Goal: Transaction & Acquisition: Book appointment/travel/reservation

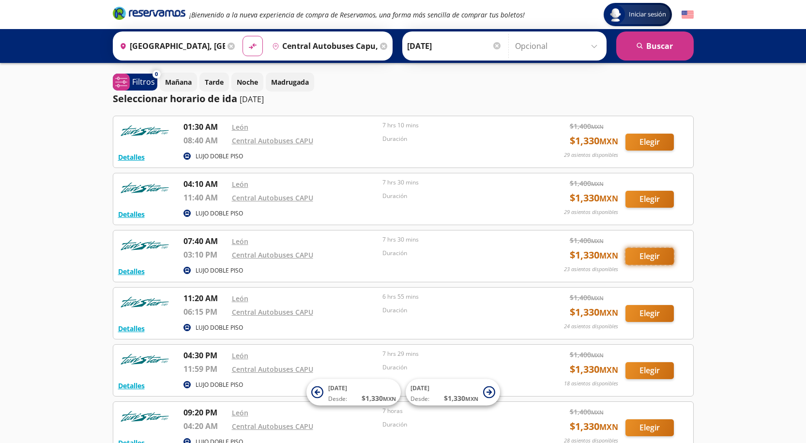
click at [667, 257] on button "Elegir" at bounding box center [649, 256] width 48 height 17
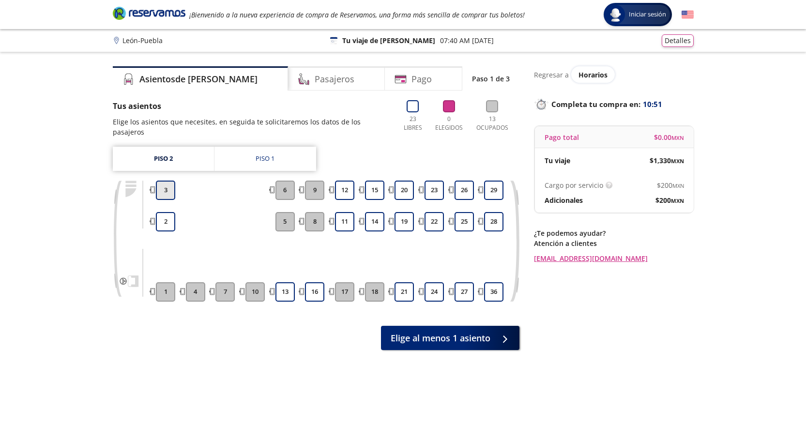
click at [159, 181] on button "3" at bounding box center [165, 190] width 19 height 19
click at [157, 212] on button "2" at bounding box center [165, 221] width 19 height 19
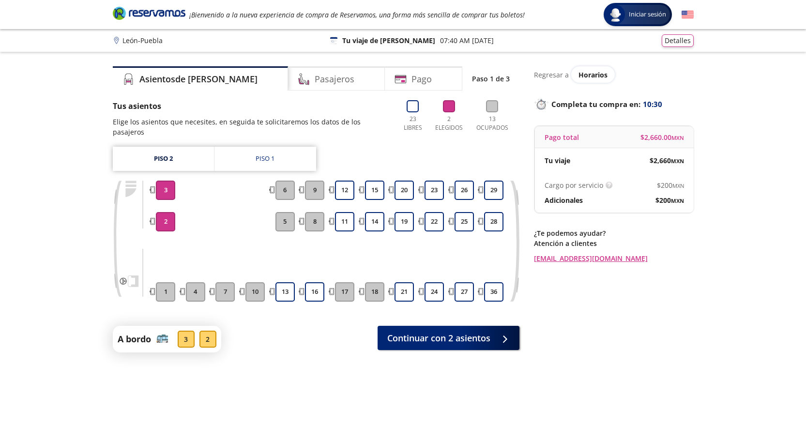
click at [169, 181] on button "3" at bounding box center [165, 190] width 19 height 19
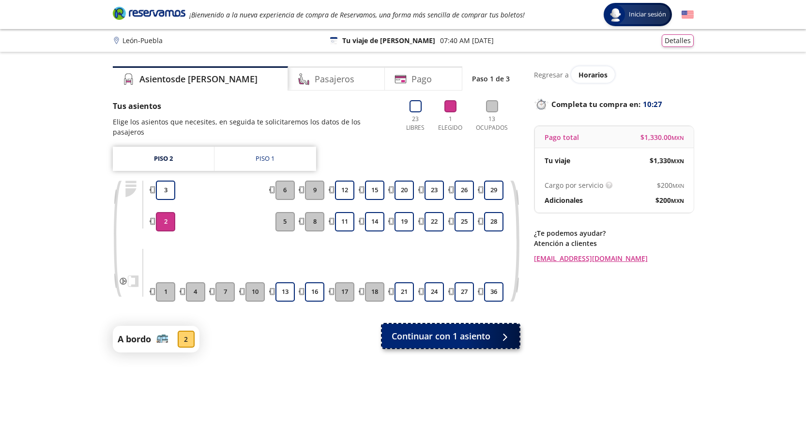
click at [458, 332] on span "Continuar con 1 asiento" at bounding box center [441, 336] width 99 height 13
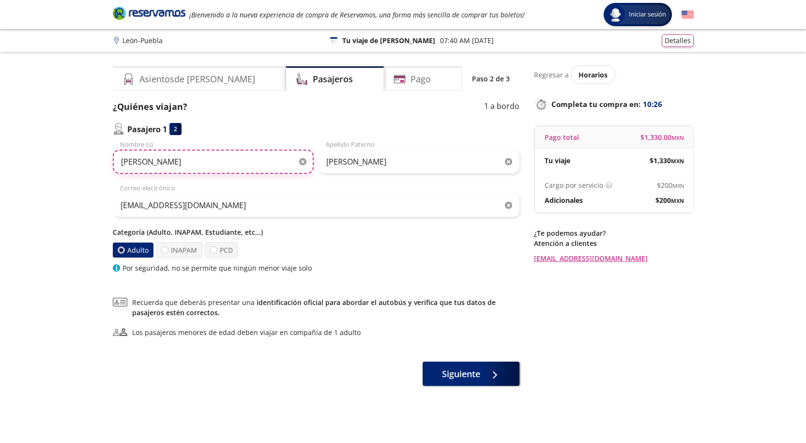
click at [198, 165] on input "[PERSON_NAME]" at bounding box center [213, 162] width 201 height 24
type input "J"
type input "MA DEL REFUGIO"
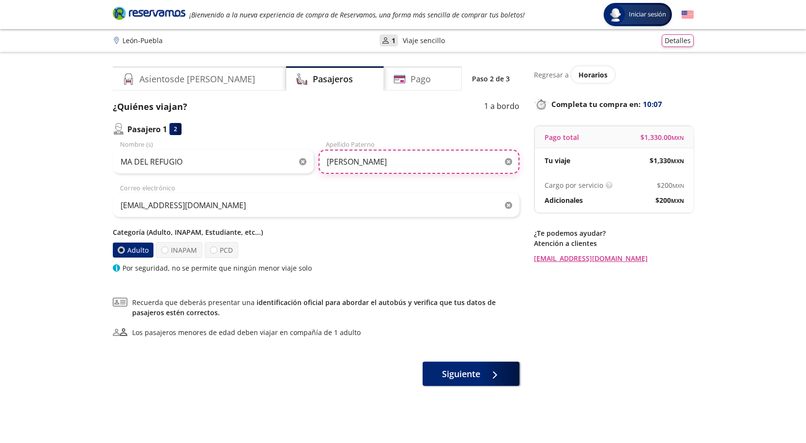
click at [422, 163] on input "[PERSON_NAME]" at bounding box center [418, 162] width 201 height 24
type input "R"
click at [422, 163] on input "Apellido Paterno" at bounding box center [418, 162] width 201 height 24
type input "DURAN"
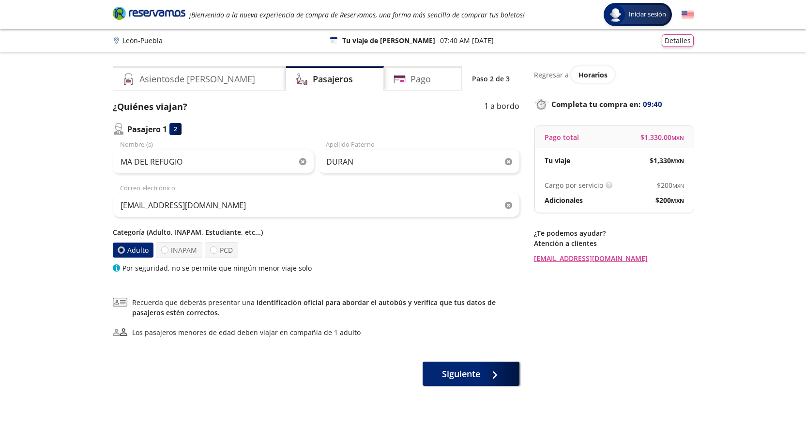
click at [344, 256] on div "Adulto INAPAM PCD" at bounding box center [316, 250] width 407 height 16
click at [486, 383] on button "Siguiente" at bounding box center [471, 372] width 97 height 24
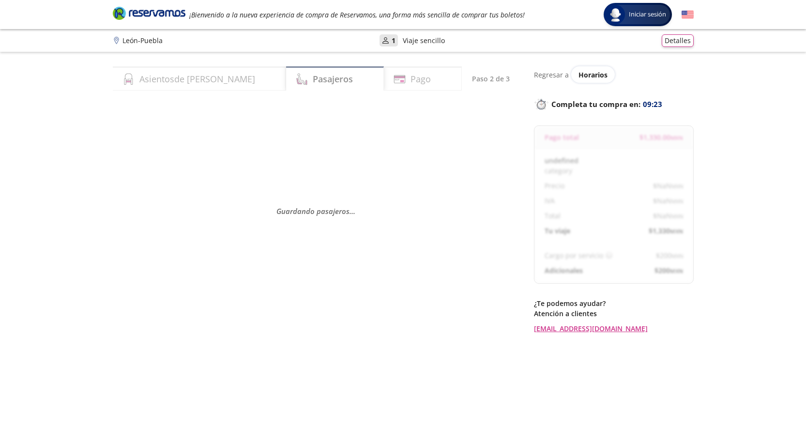
select select "MX"
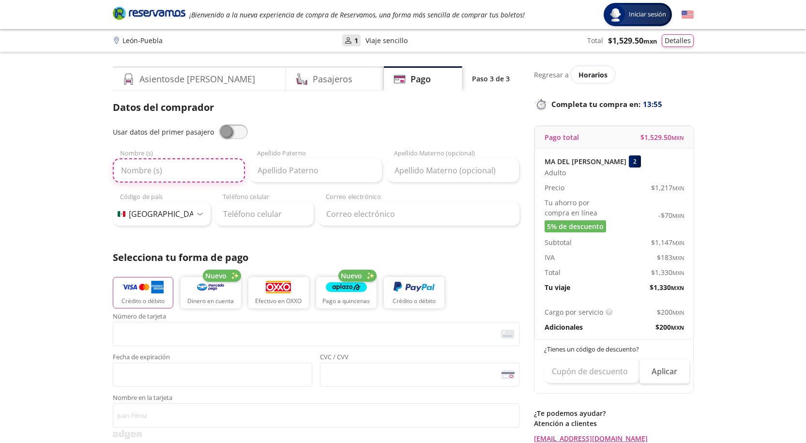
click at [166, 180] on input "Nombre (s)" at bounding box center [179, 170] width 132 height 24
type input "MA DEL REFUGIO"
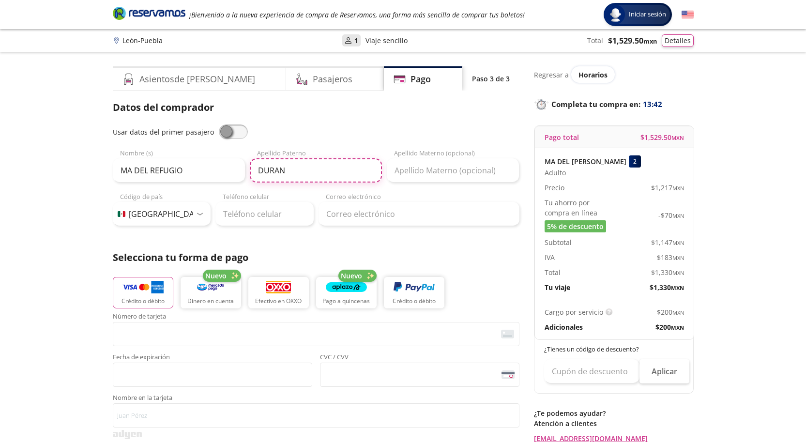
type input "DURAN"
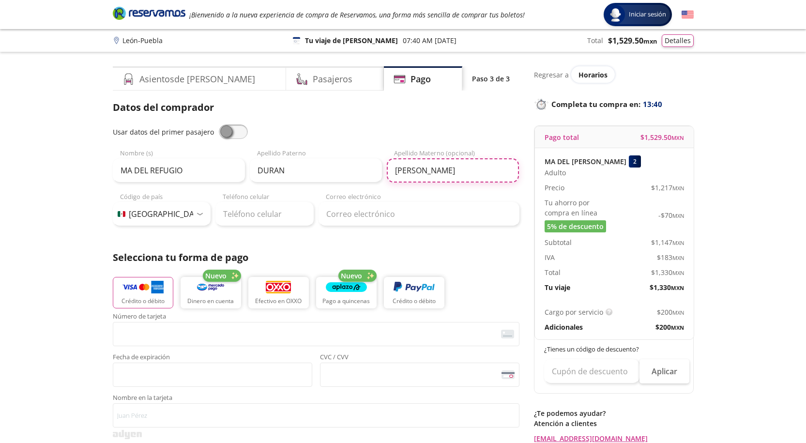
type input "[PERSON_NAME]"
click at [259, 227] on div "Datos del comprador Usar datos del primer pasajero MA DEL REFUGIO Nombre (s) [P…" at bounding box center [316, 319] width 407 height 438
click at [260, 217] on input "Teléfono celular" at bounding box center [264, 214] width 98 height 24
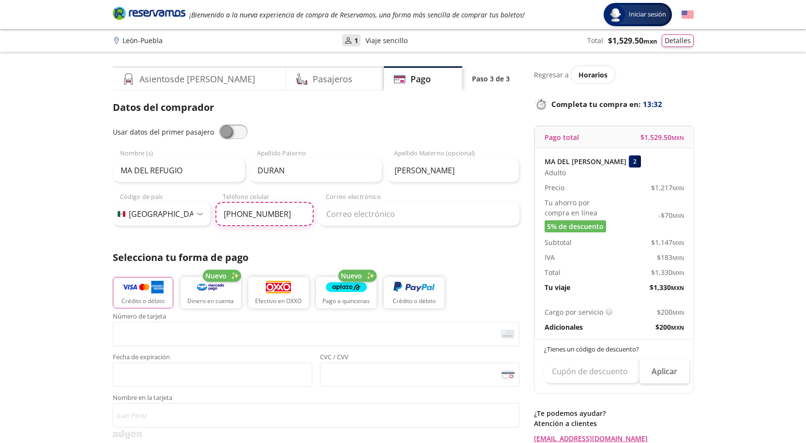
type input "[PHONE_NUMBER]"
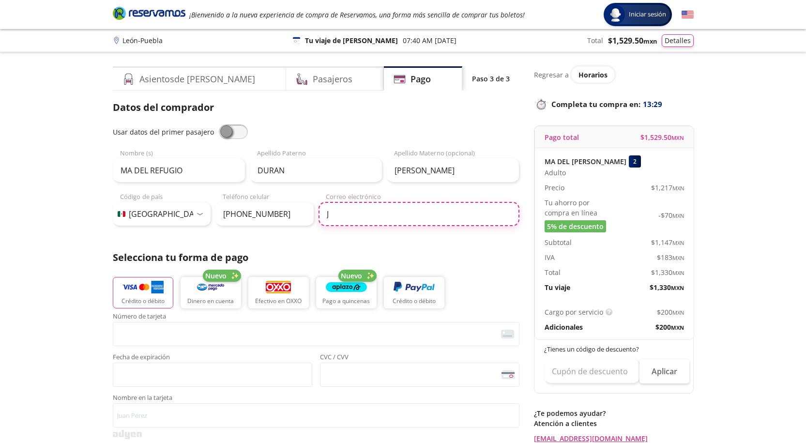
type input "[EMAIL_ADDRESS][DOMAIN_NAME]"
